Goal: Task Accomplishment & Management: Manage account settings

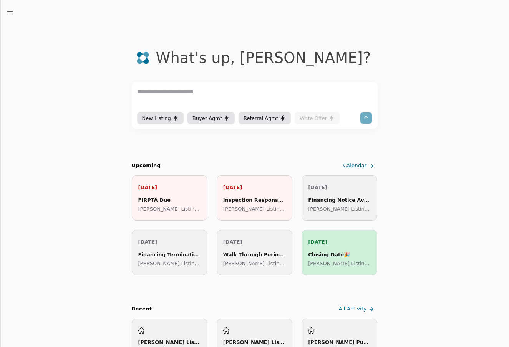
click at [14, 17] on div "What's up , [PERSON_NAME] ? New Listing Buyer Agmt Referral Agmt Write Offer Up…" at bounding box center [254, 305] width 509 height 611
click at [12, 14] on icon "button" at bounding box center [10, 13] width 8 height 8
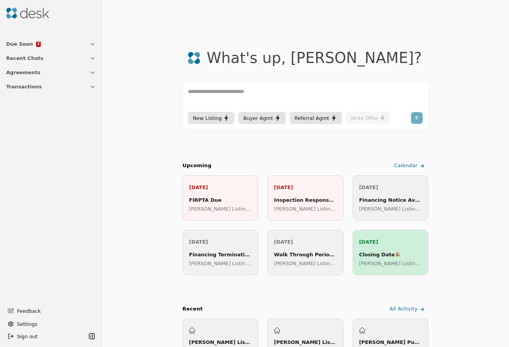
click at [70, 43] on button "Due Soon 2" at bounding box center [51, 44] width 99 height 14
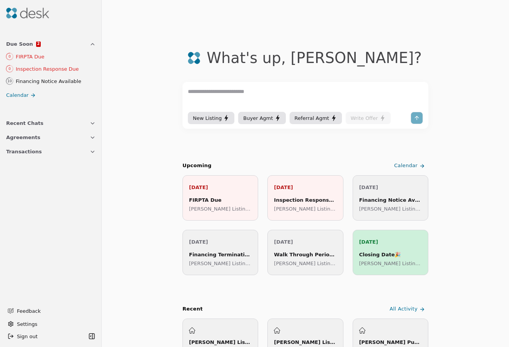
click at [78, 68] on div "Inspection Response Due" at bounding box center [56, 69] width 80 height 8
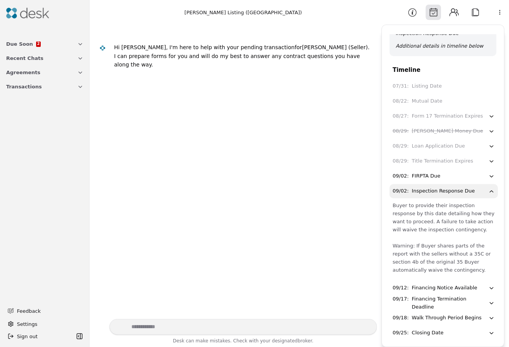
scroll to position [42, 0]
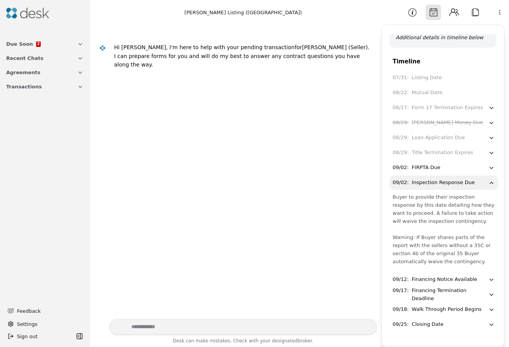
click at [76, 46] on button "Due Soon 2" at bounding box center [45, 44] width 87 height 14
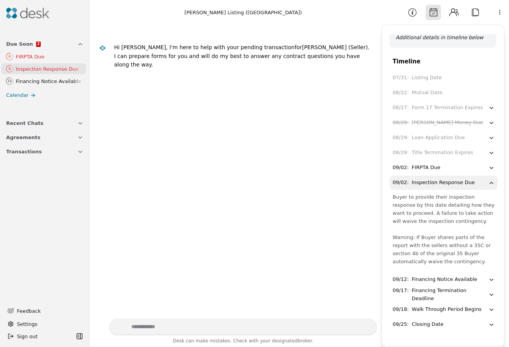
click at [67, 57] on div "FIRPTA Due" at bounding box center [49, 57] width 67 height 8
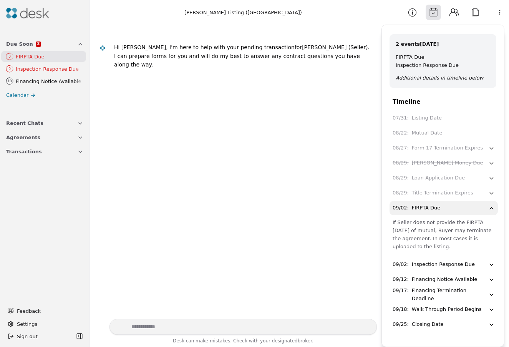
click at [477, 13] on button "Attach" at bounding box center [475, 12] width 15 height 15
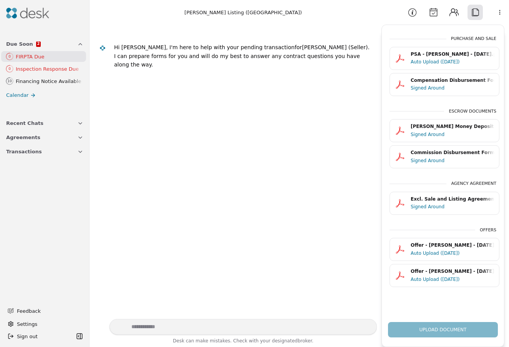
click at [40, 57] on div "FIRPTA Due" at bounding box center [49, 57] width 67 height 8
